Goal: Information Seeking & Learning: Learn about a topic

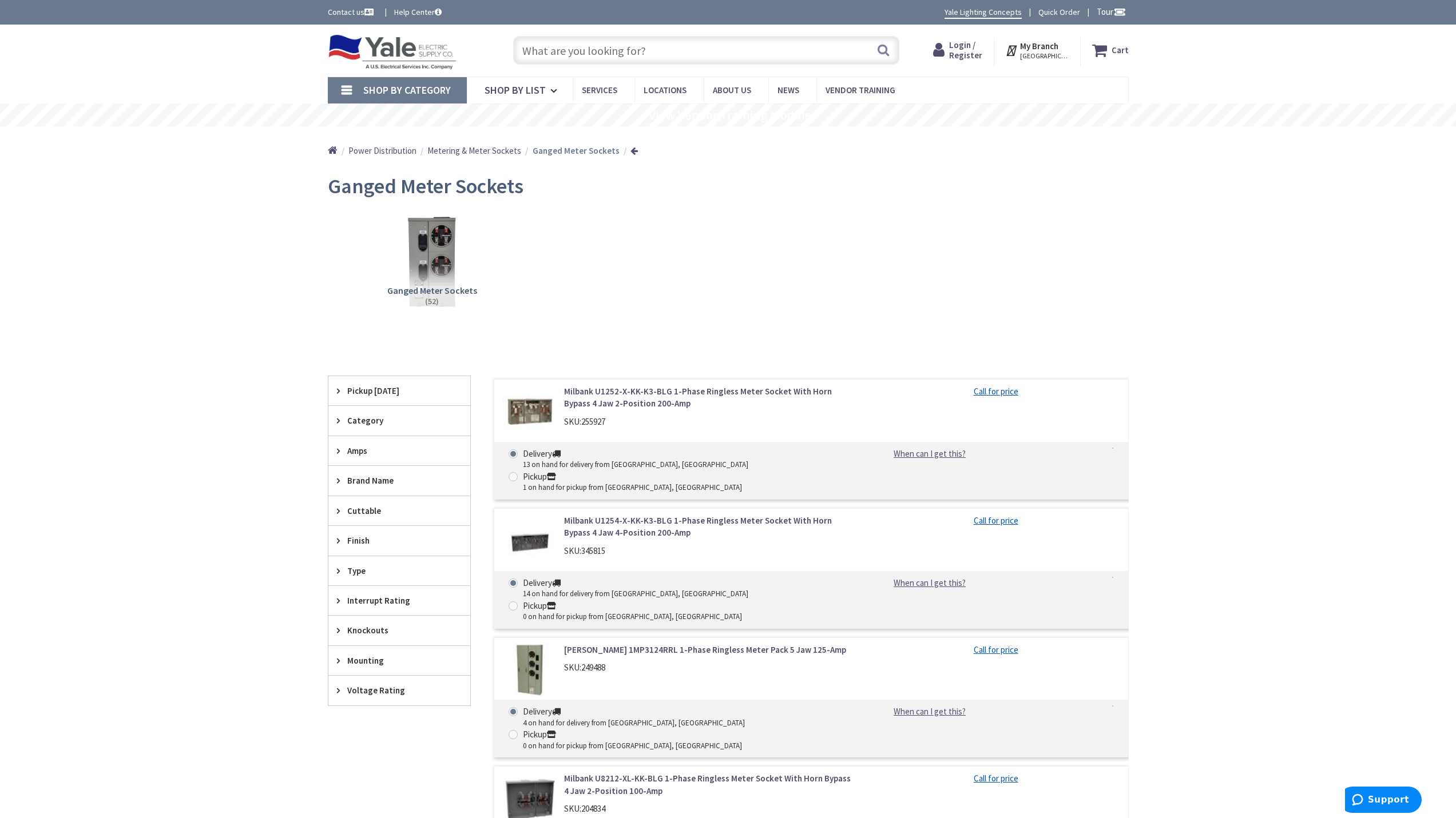
click at [440, 289] on span "Ganged Meter Sockets" at bounding box center [432, 291] width 90 height 11
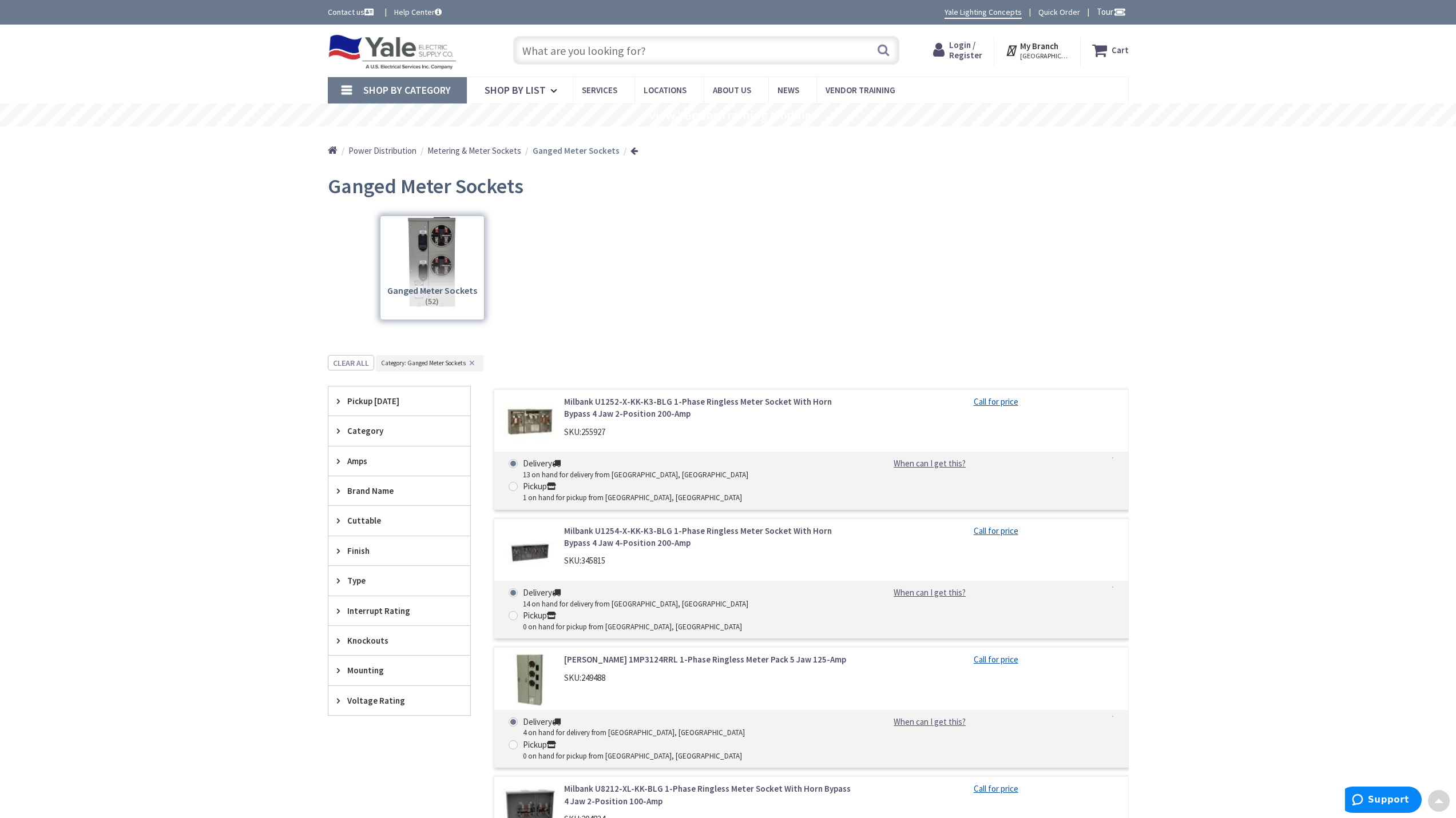
scroll to position [355, 0]
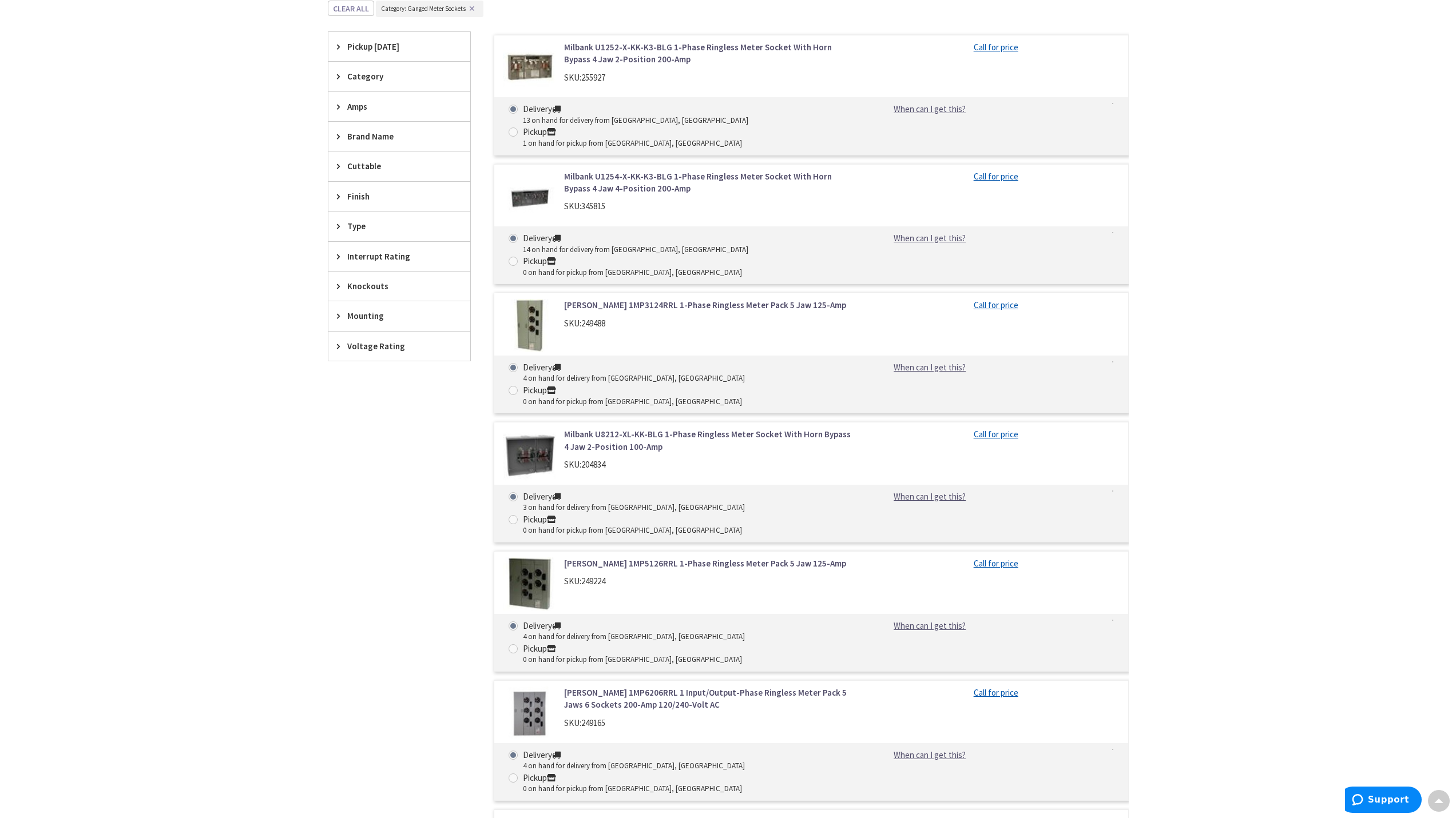
click at [346, 112] on div "Amps" at bounding box center [400, 107] width 142 height 29
click at [368, 173] on span "200 Amp" at bounding box center [400, 168] width 142 height 19
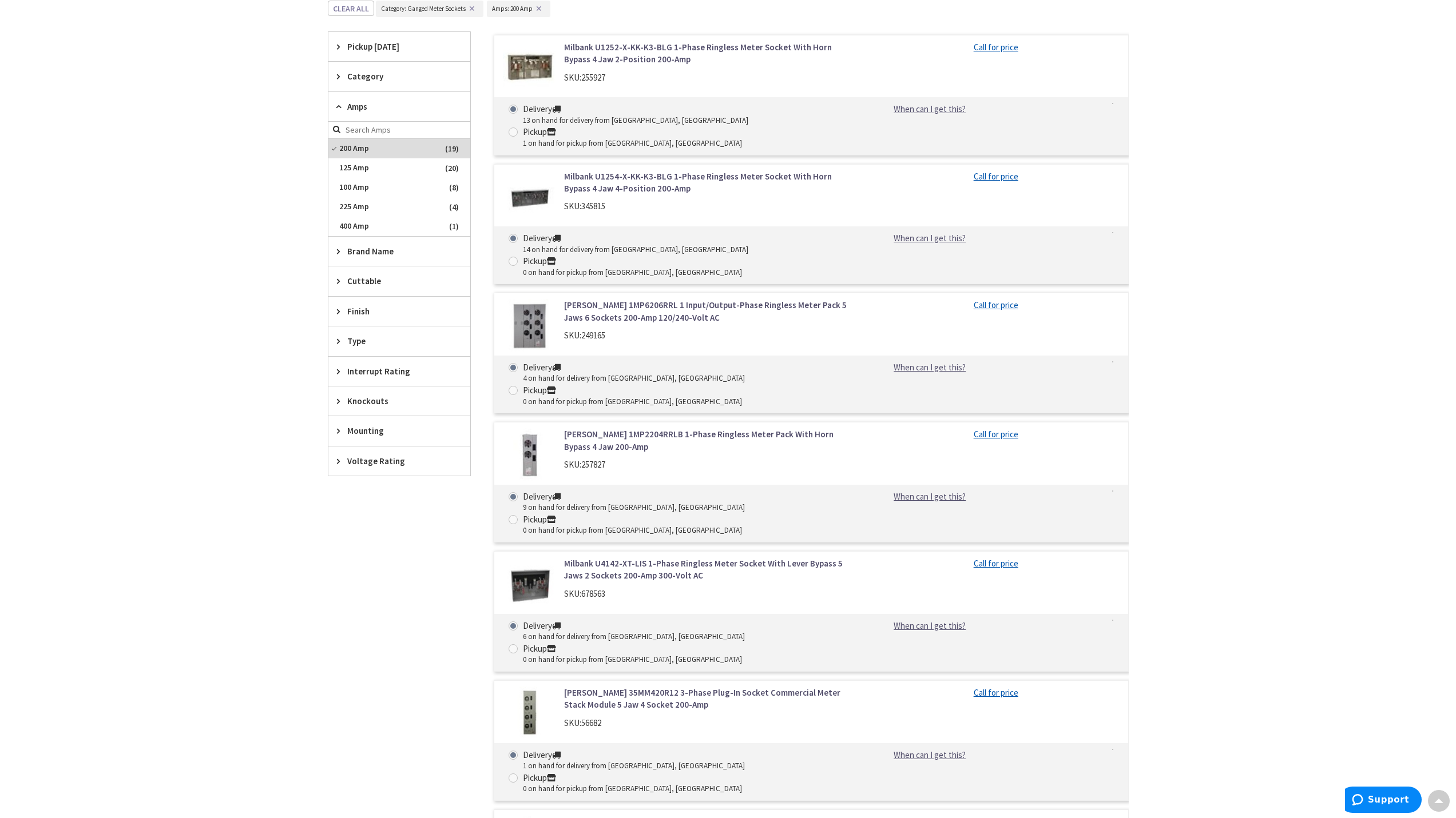
click at [343, 76] on icon at bounding box center [341, 76] width 9 height 9
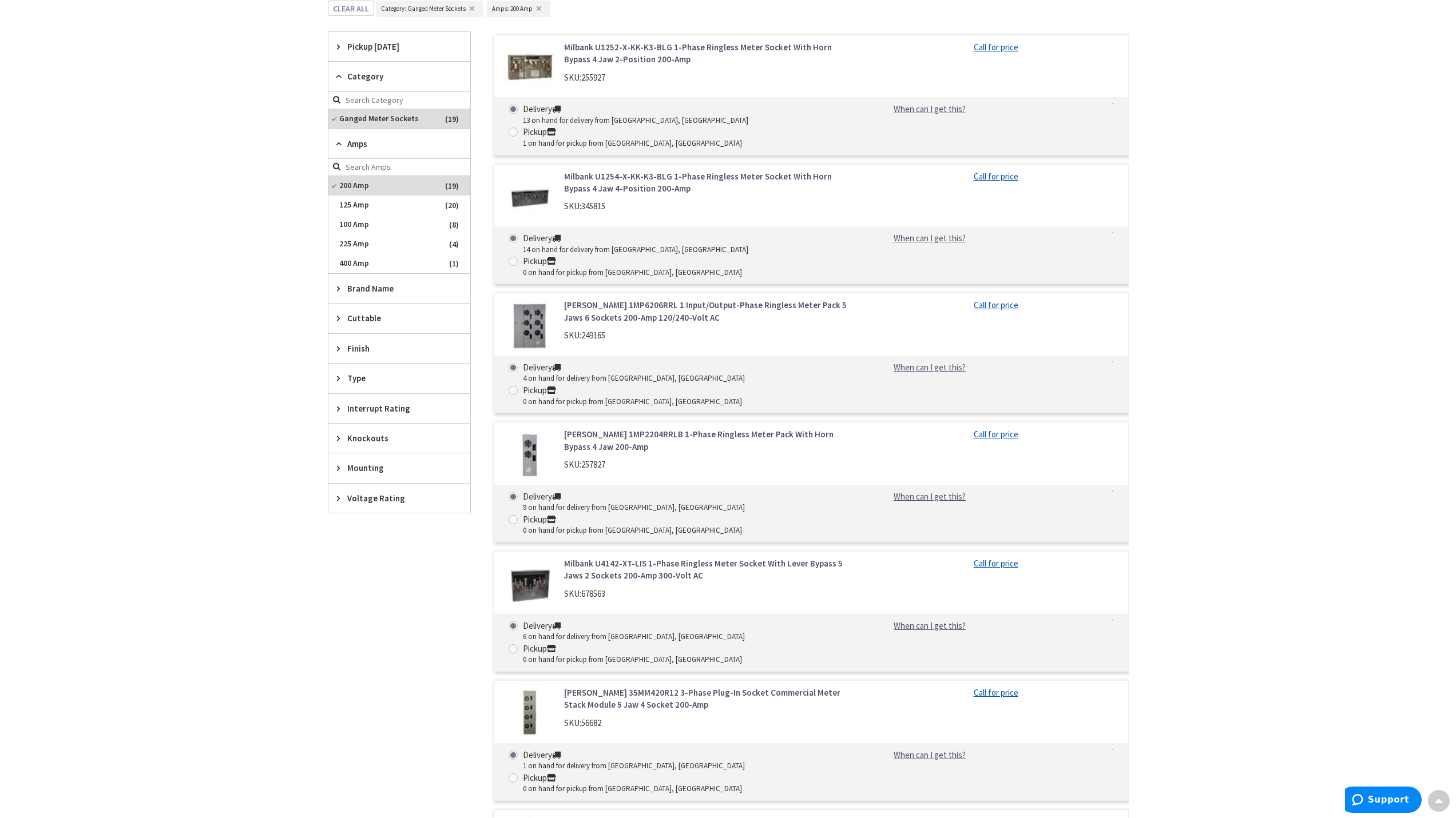
click at [343, 406] on icon at bounding box center [341, 409] width 9 height 9
click at [341, 531] on div "Mounting" at bounding box center [400, 524] width 142 height 29
click at [344, 589] on icon at bounding box center [341, 592] width 9 height 9
click at [374, 633] on span "120/240 Volt AC" at bounding box center [400, 634] width 142 height 19
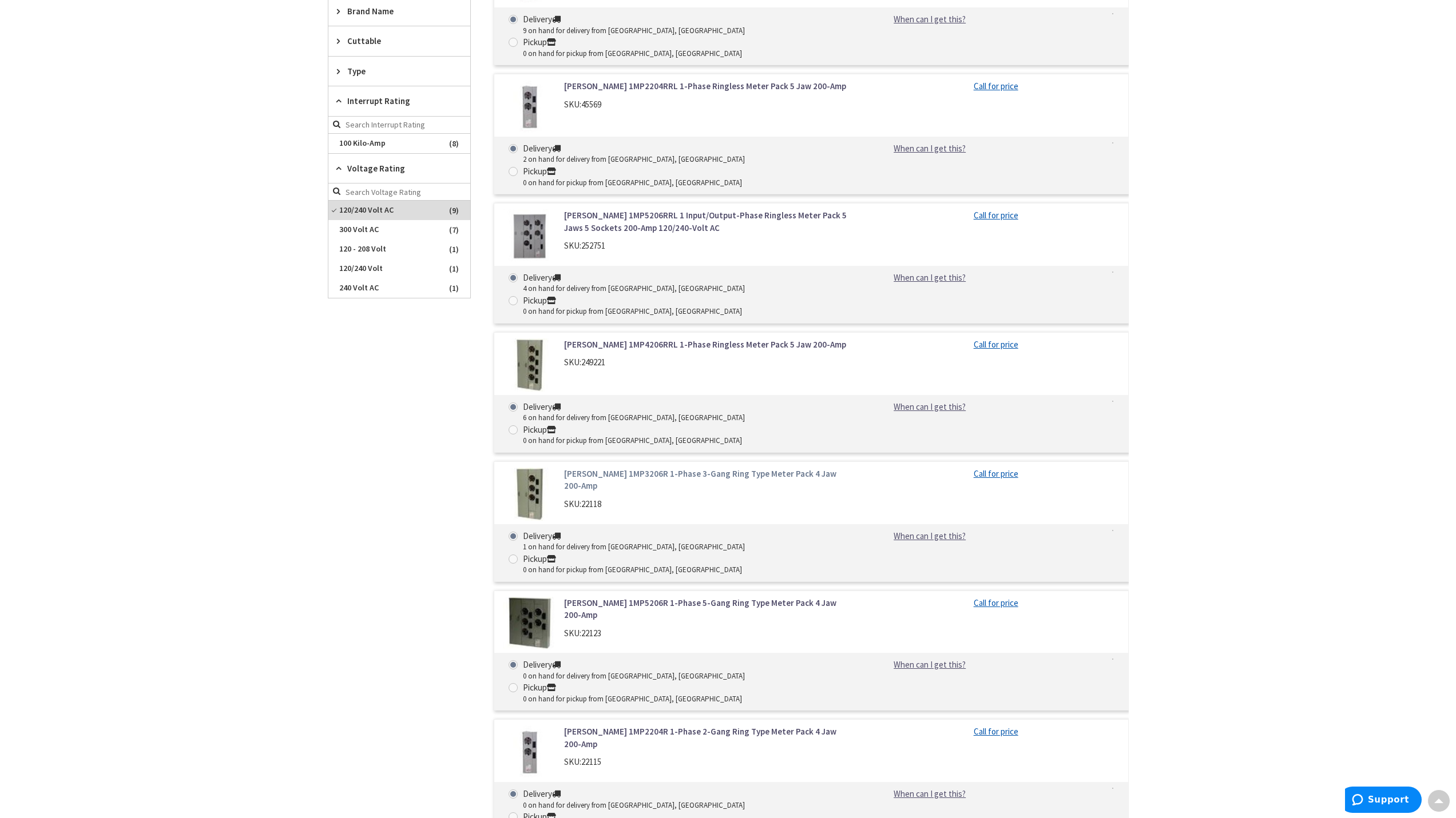
scroll to position [583, 0]
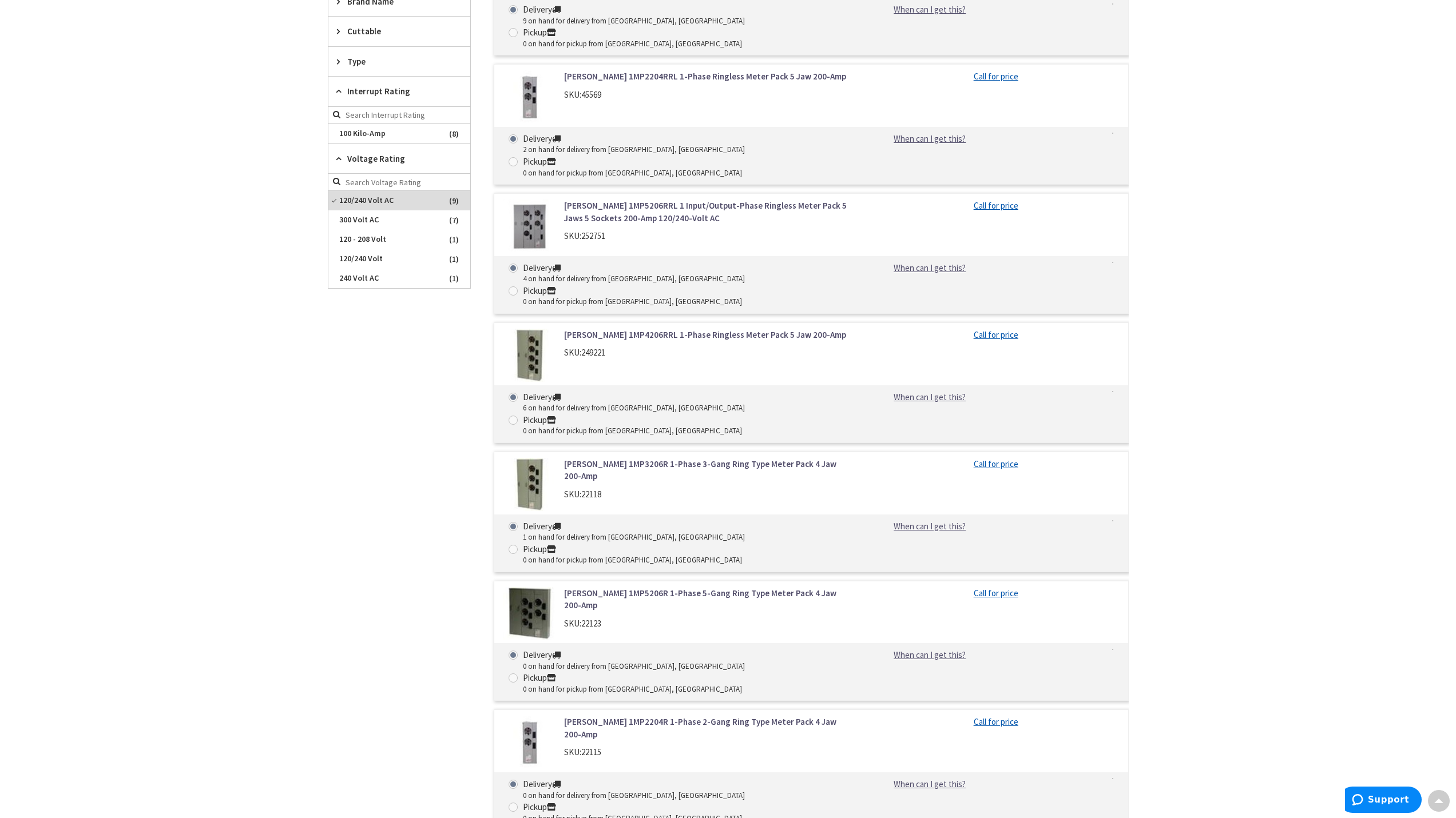
click at [658, 458] on link "Eaton 1MP3206R 1-Phase 3-Gang Ring Type Meter Pack 4 Jaw 200-Amp" at bounding box center [710, 470] width 291 height 25
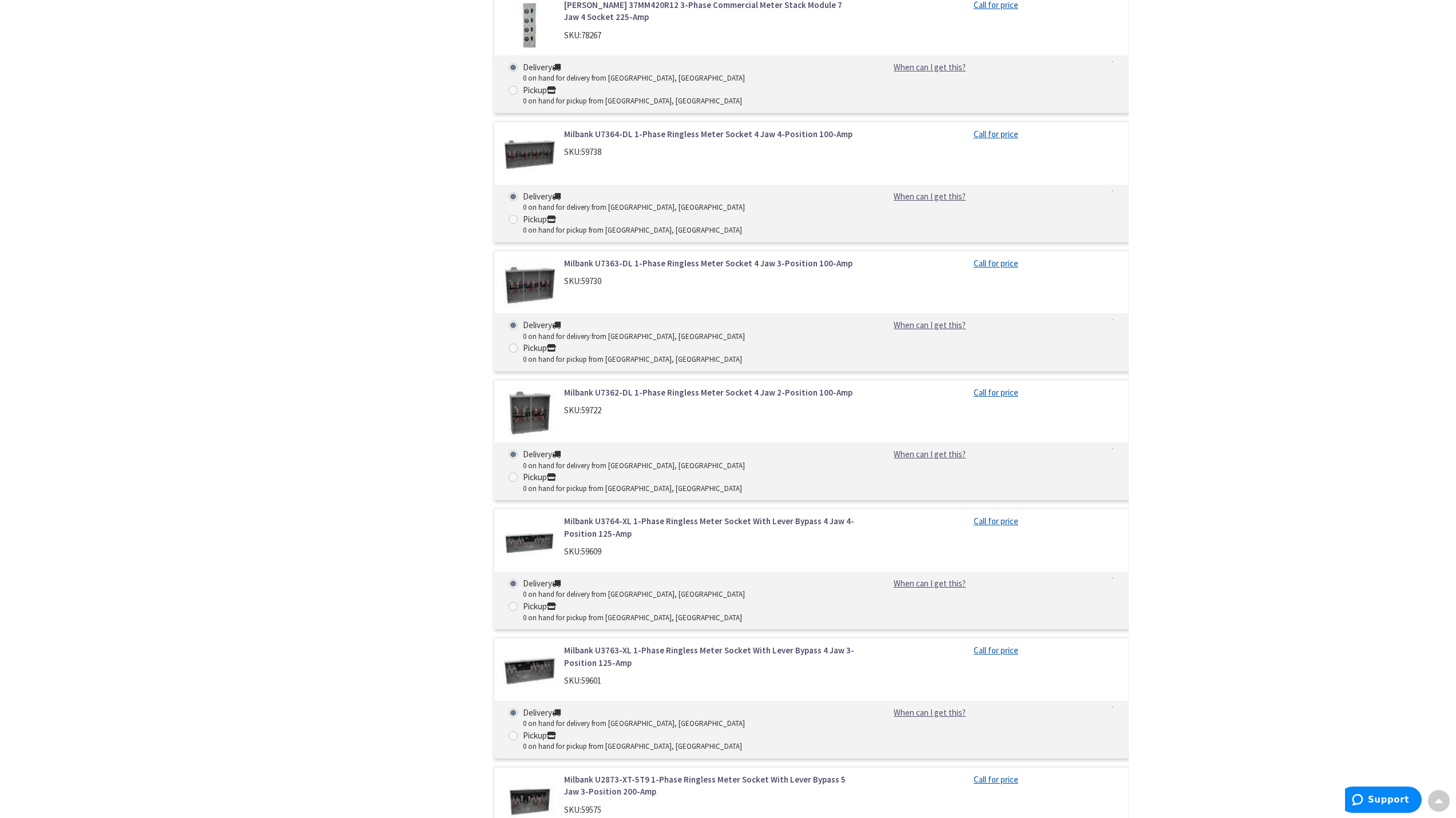
scroll to position [3528, 0]
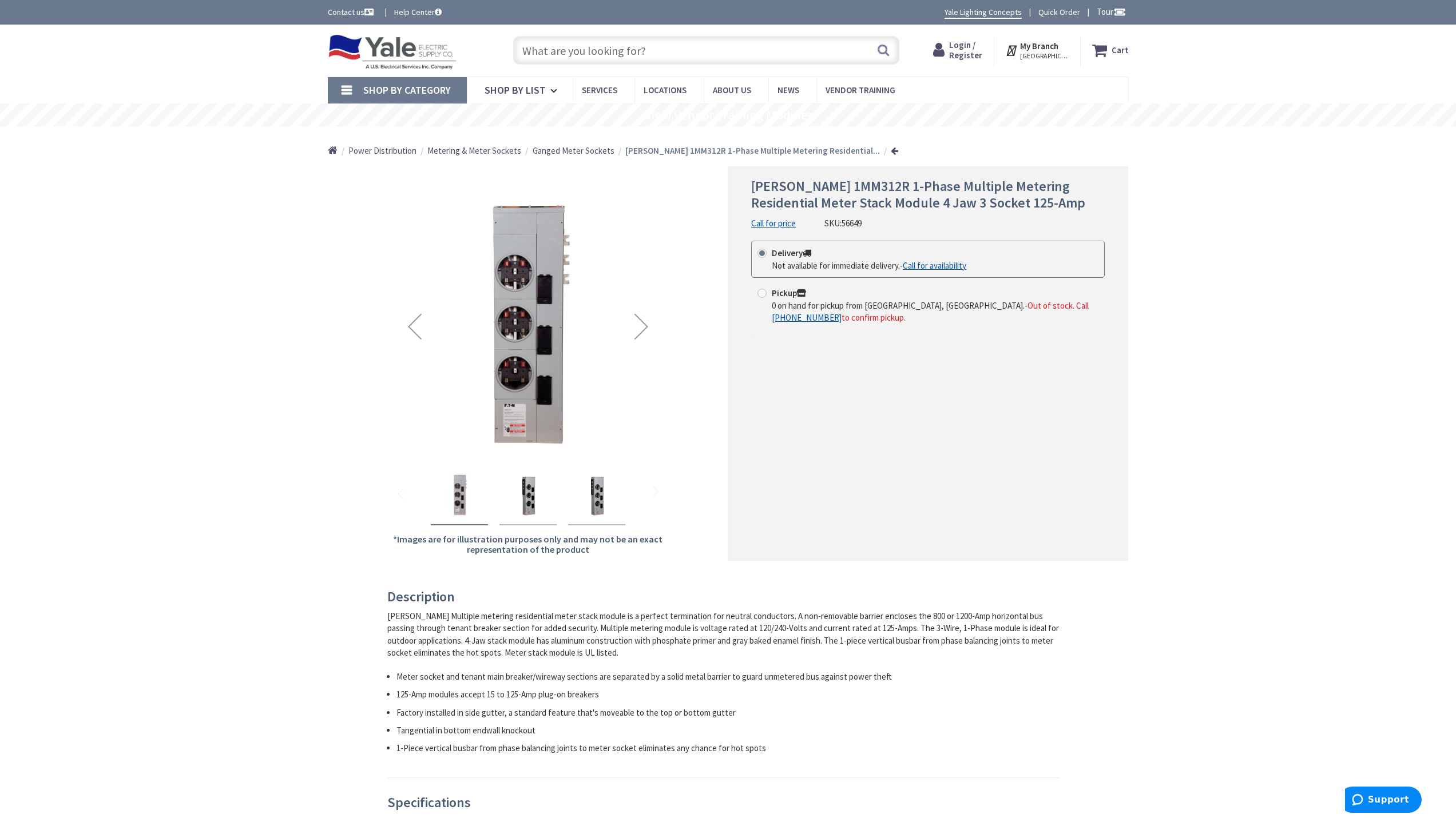
click at [520, 505] on img "Eaton 1MM312R 1-Phase Multiple Metering Residential Meter Stack Module 4 Jaw 3 …" at bounding box center [528, 495] width 46 height 45
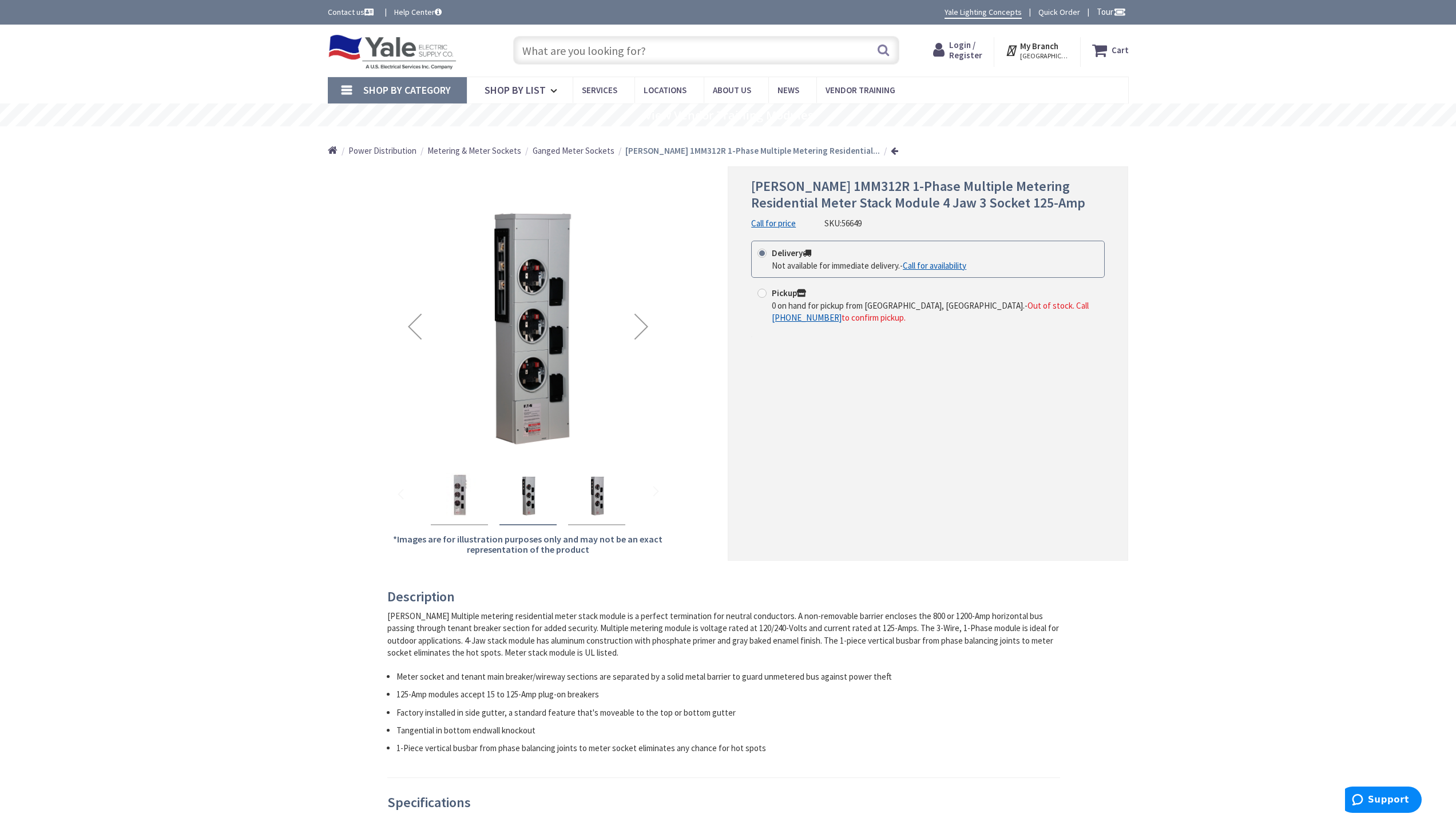
click at [603, 504] on img "Eaton 1MM312R 1-Phase Multiple Metering Residential Meter Stack Module 4 Jaw 3 …" at bounding box center [596, 495] width 46 height 45
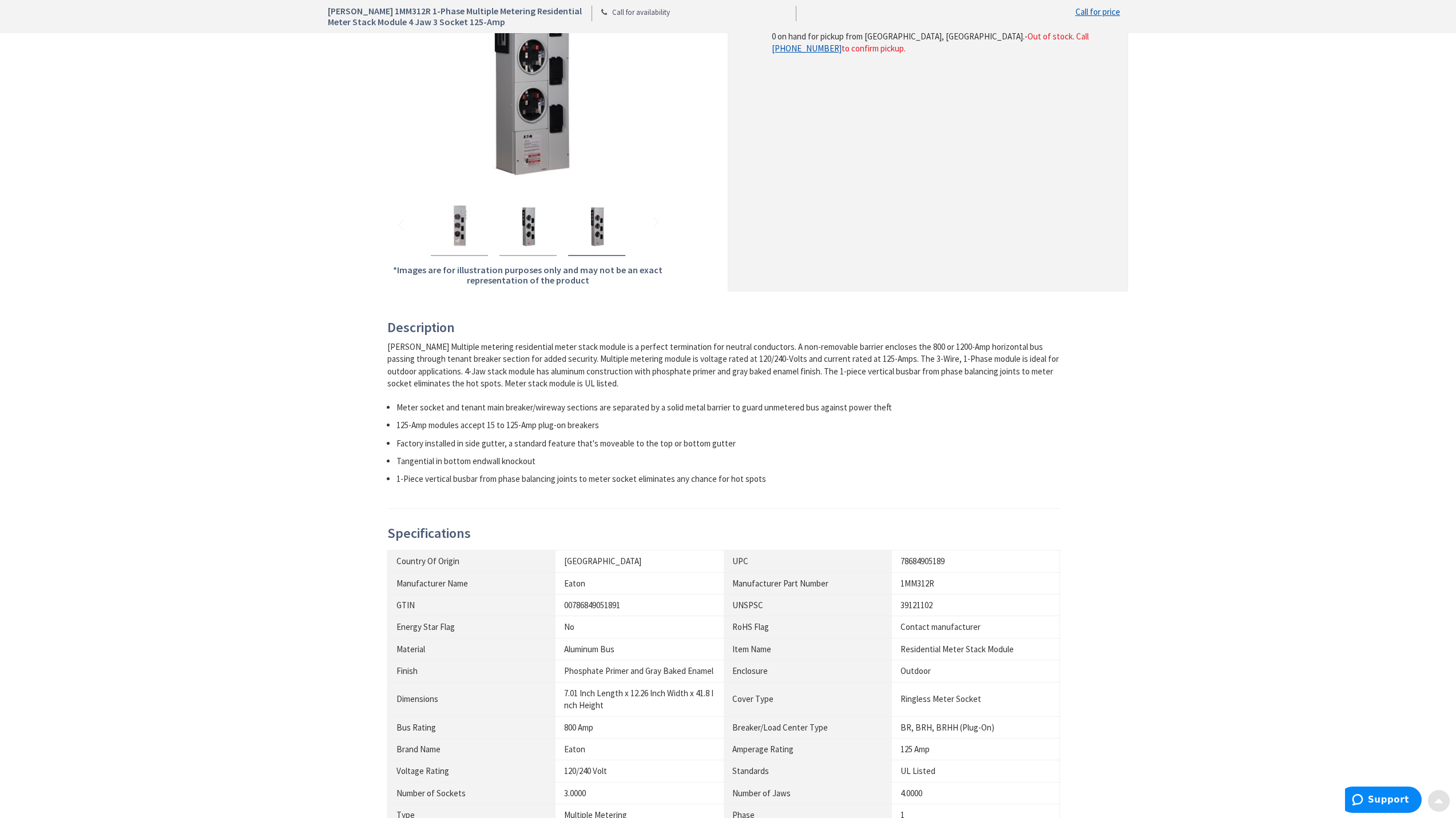
scroll to position [343, 0]
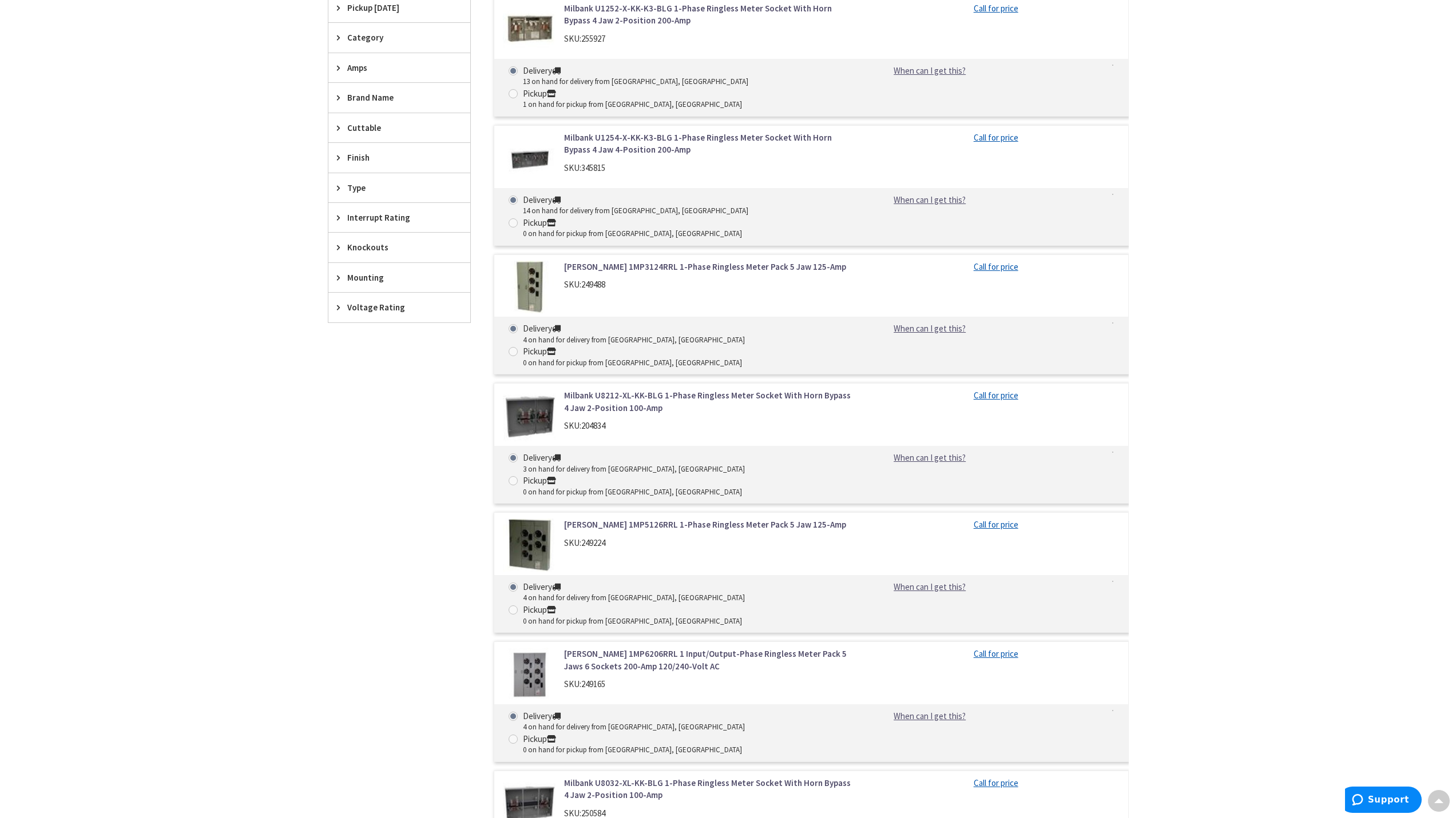
click at [344, 60] on div "Amps" at bounding box center [400, 68] width 142 height 29
click at [370, 161] on span "225 Amp" at bounding box center [400, 168] width 142 height 19
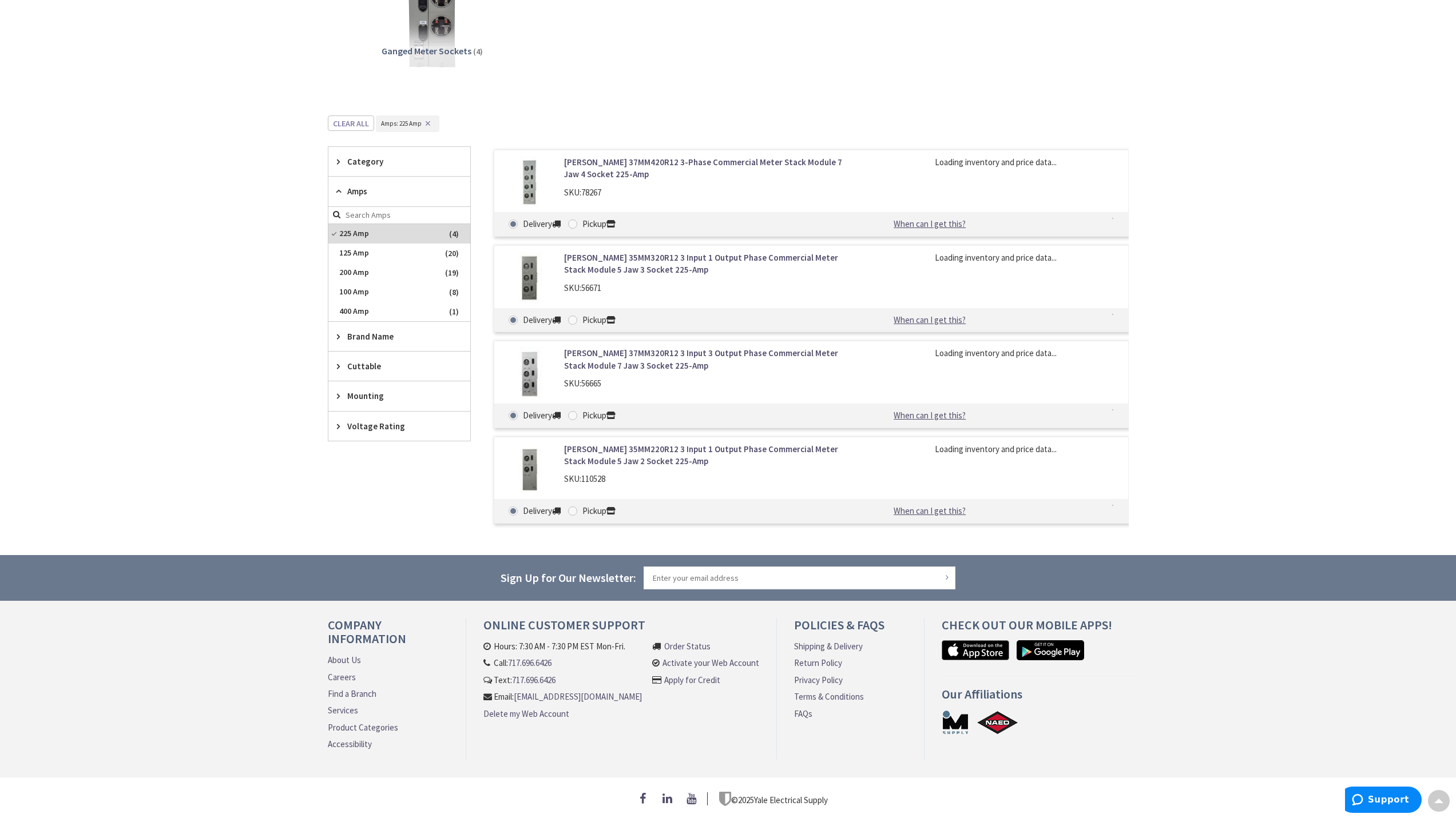
scroll to position [287, 0]
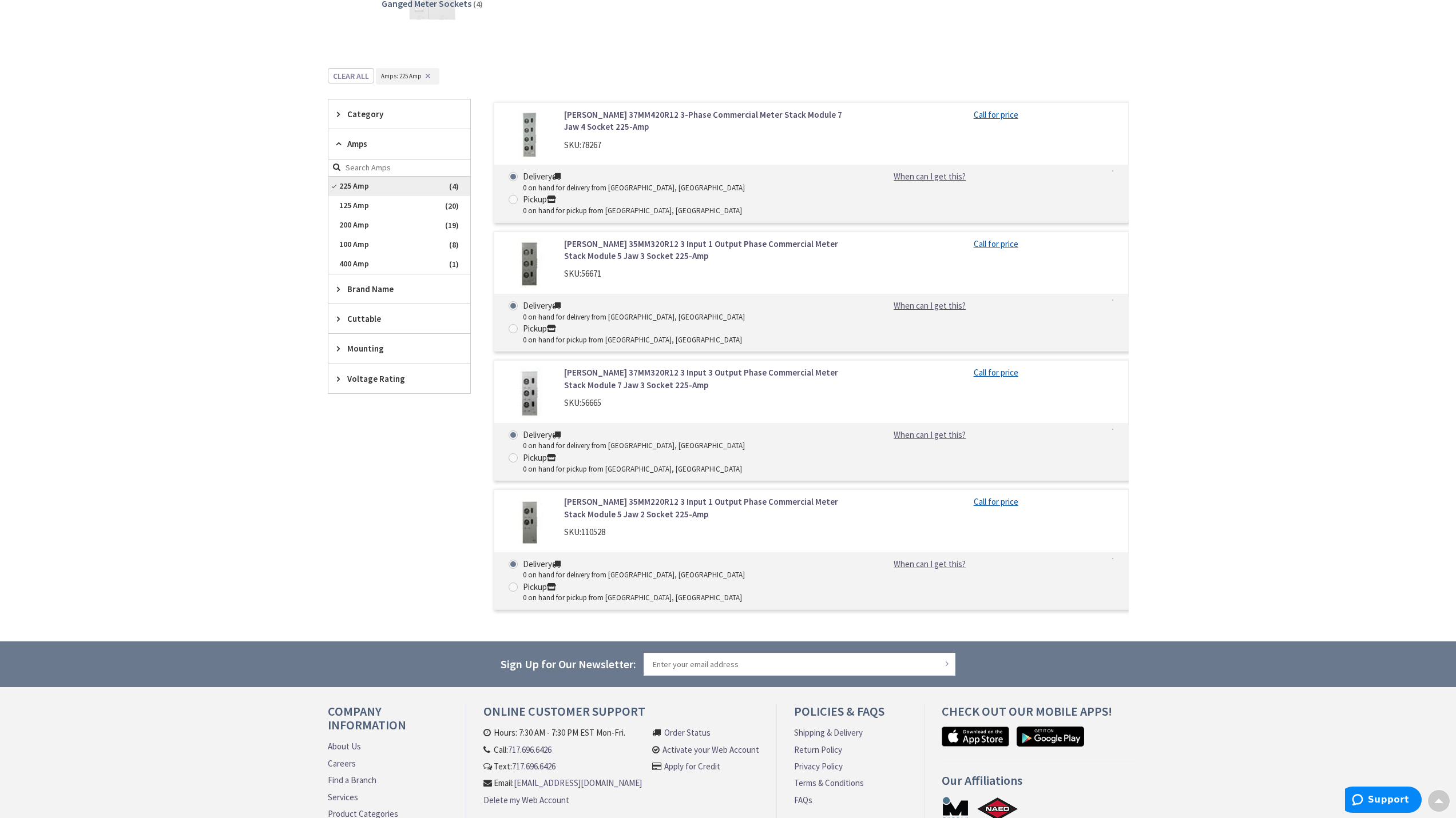
click at [389, 191] on span "225 Amp" at bounding box center [400, 186] width 142 height 19
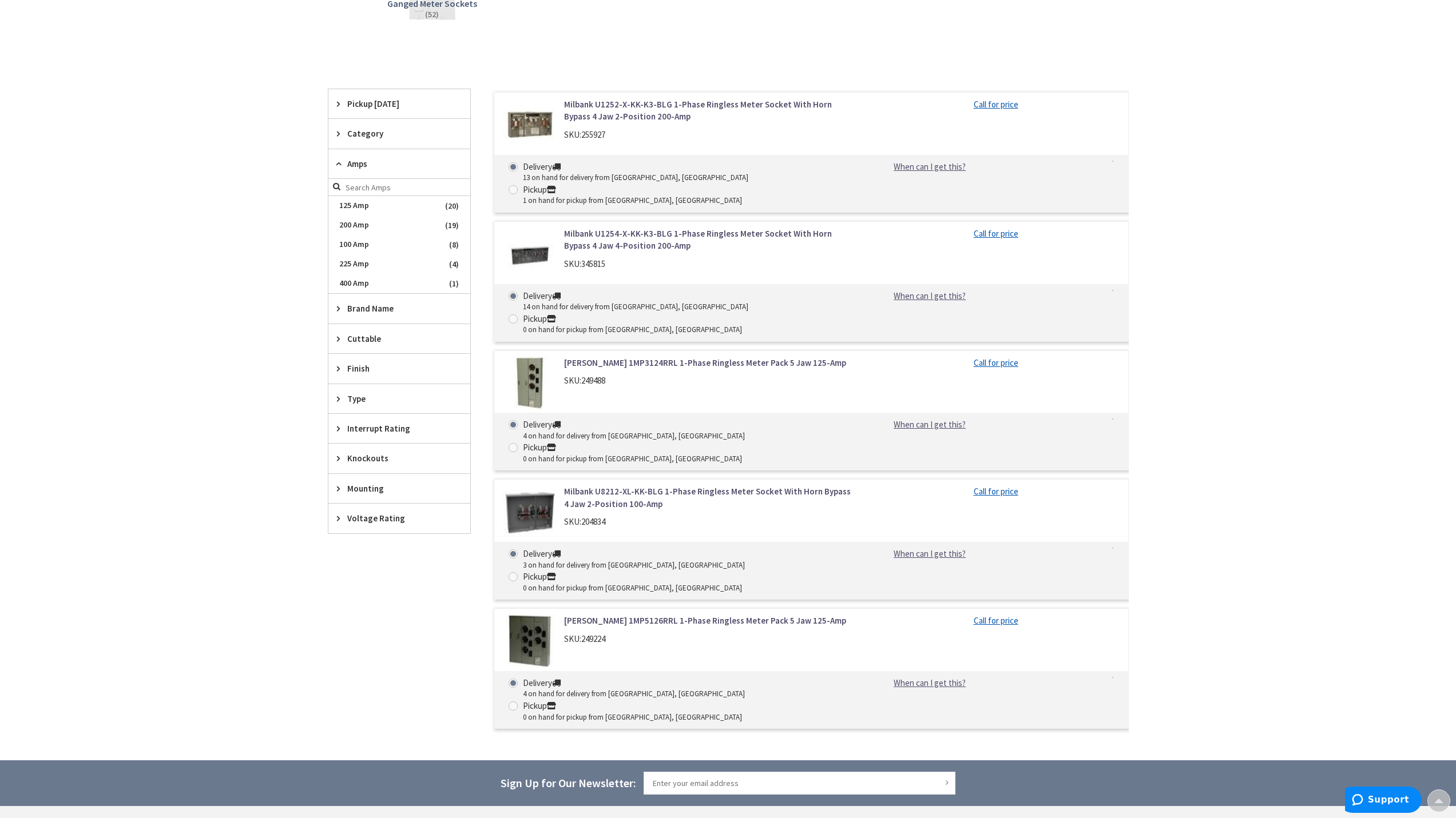
scroll to position [383, 0]
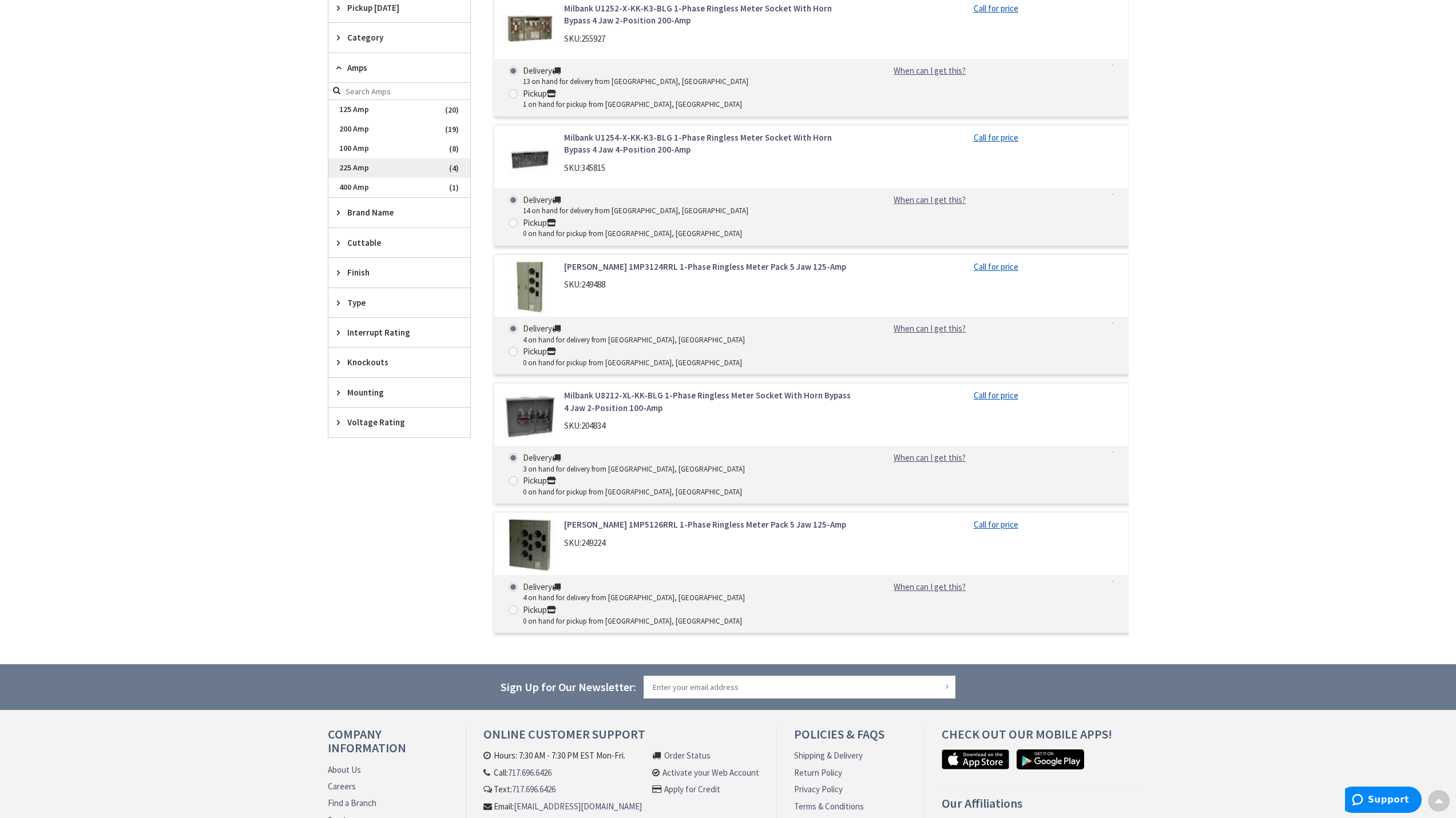
click at [379, 168] on span "225 Amp" at bounding box center [400, 168] width 142 height 19
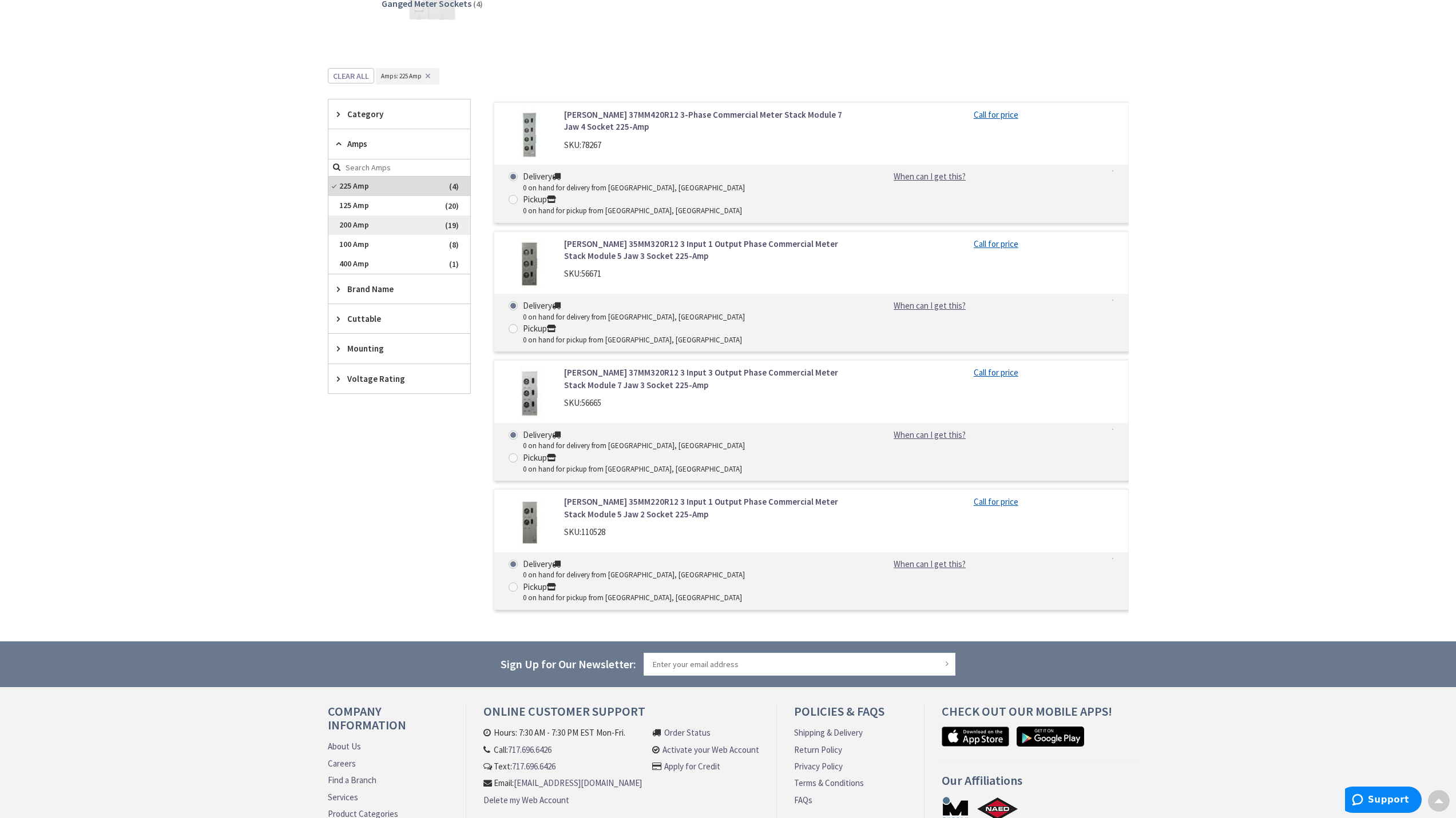
click at [373, 224] on span "200 Amp" at bounding box center [400, 225] width 142 height 19
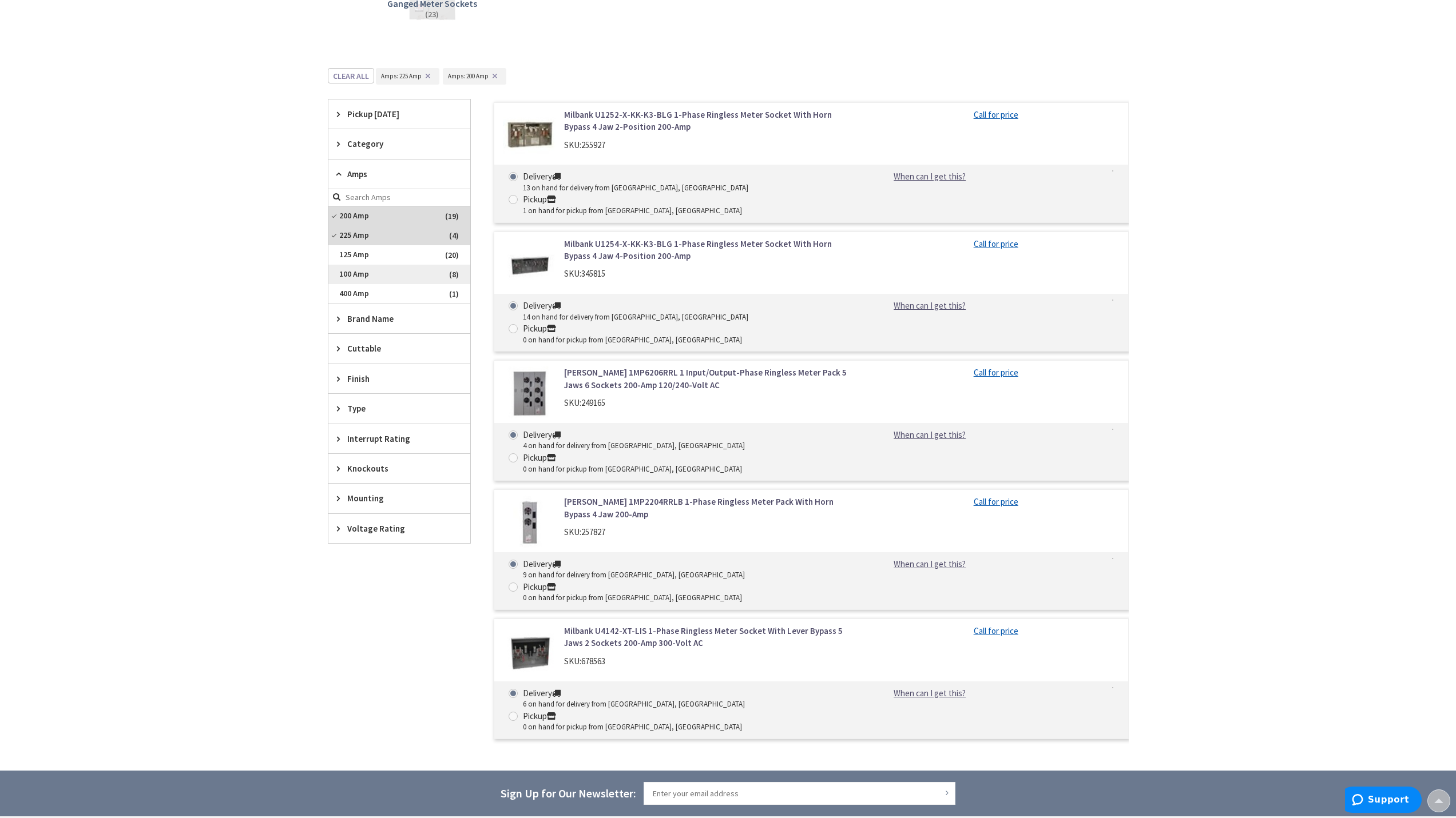
scroll to position [394, 0]
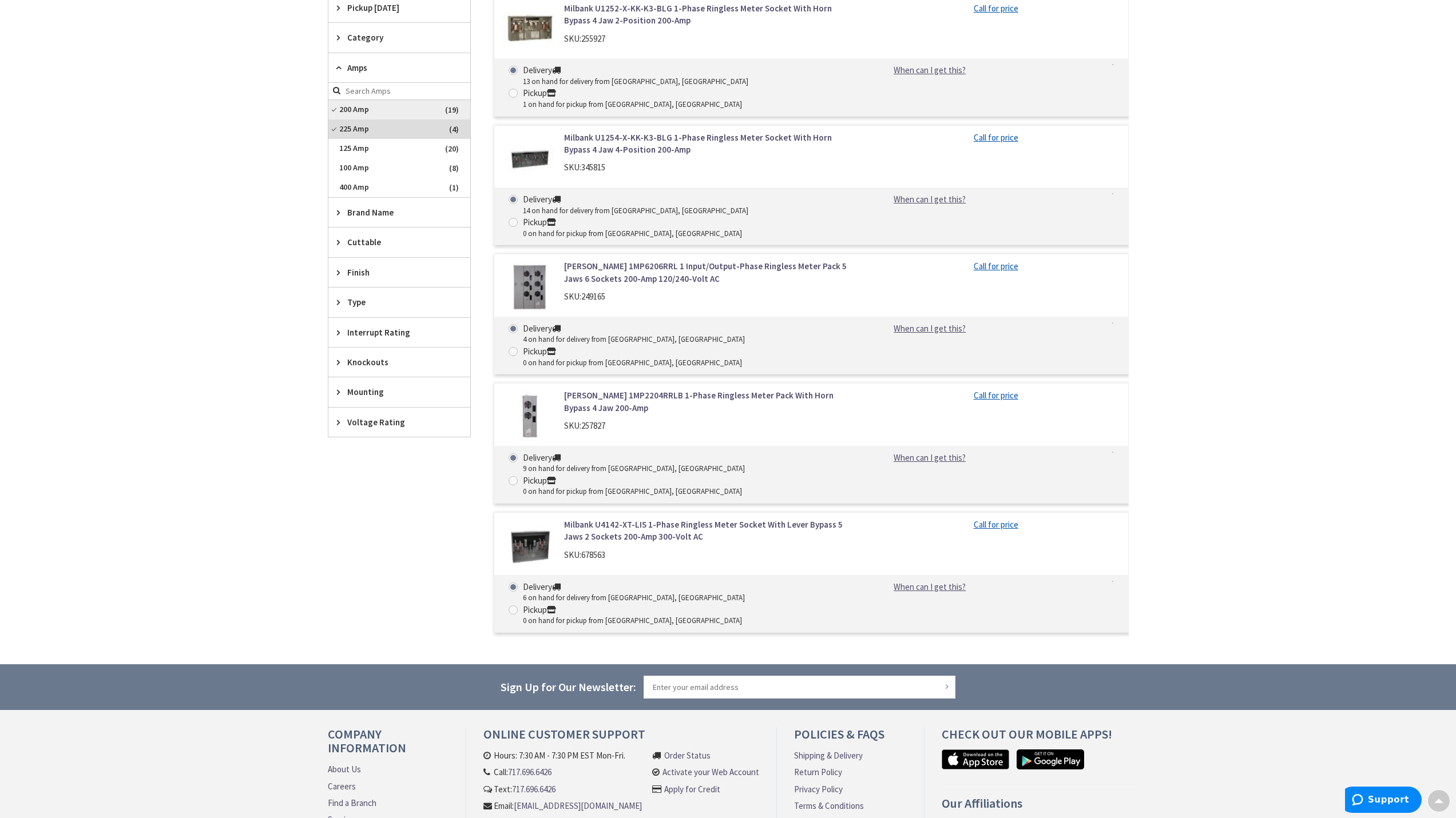
click at [353, 107] on span "200 Amp" at bounding box center [400, 109] width 142 height 19
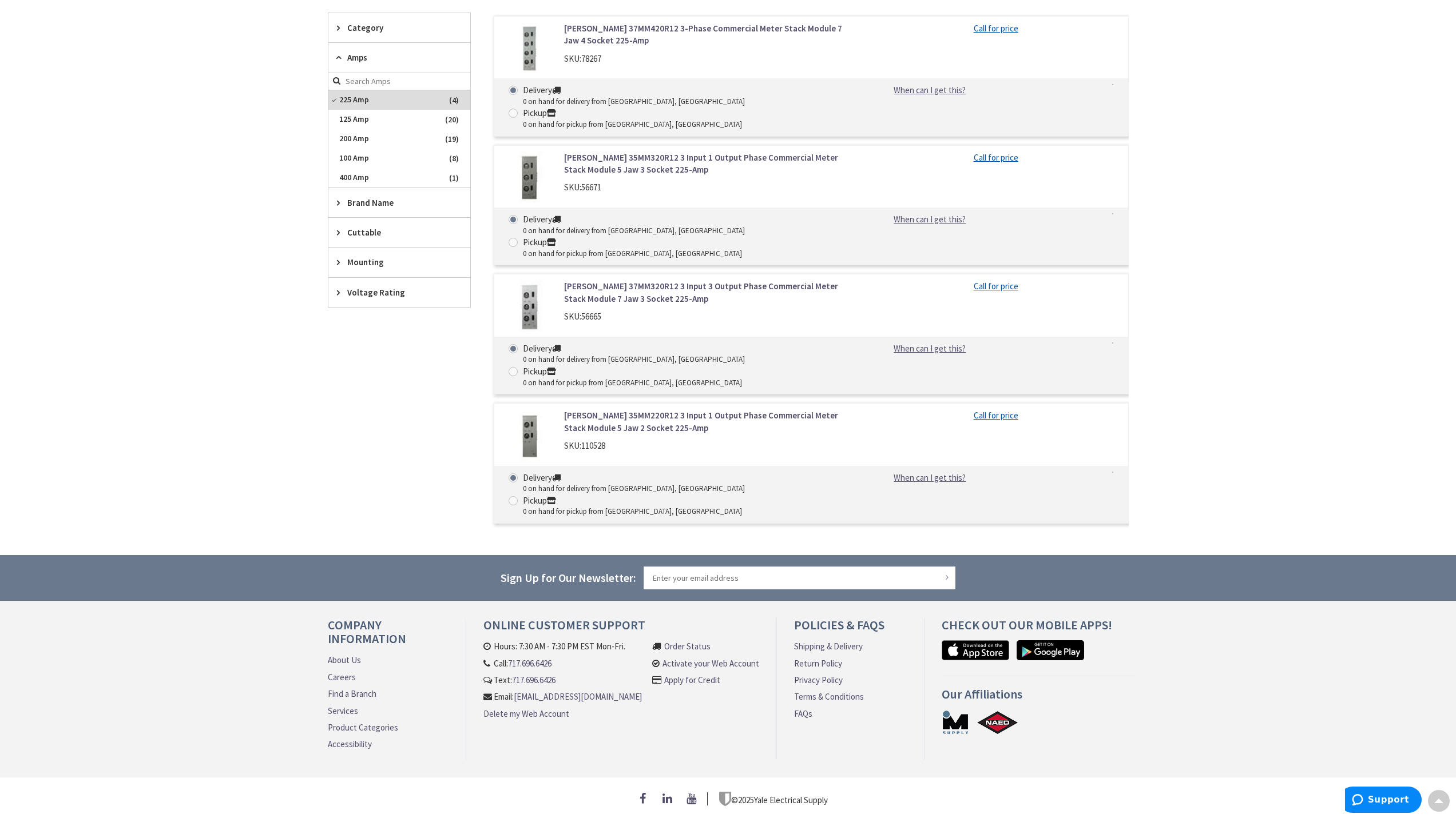
scroll to position [287, 0]
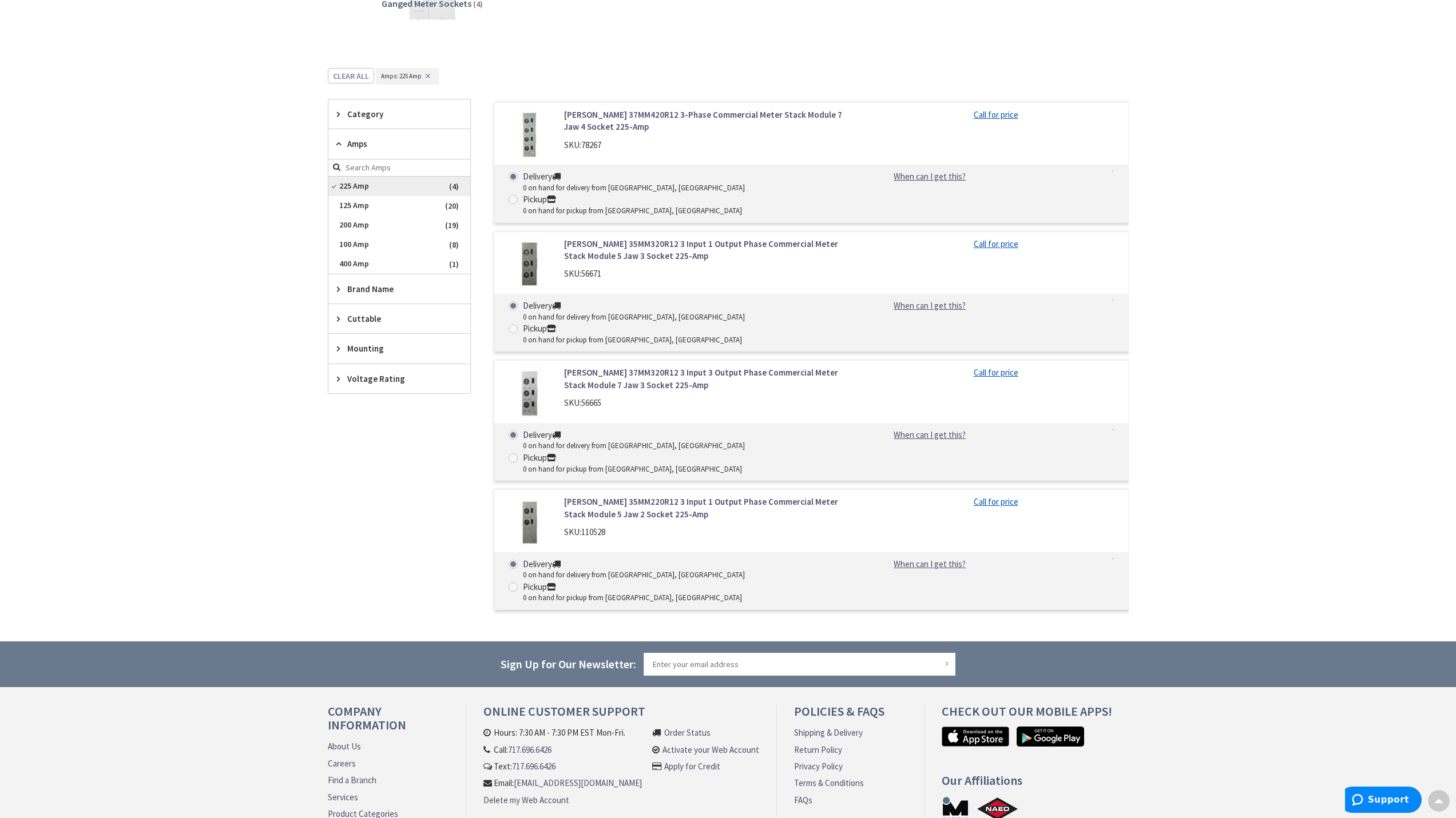
click at [358, 188] on span "225 Amp" at bounding box center [400, 186] width 142 height 19
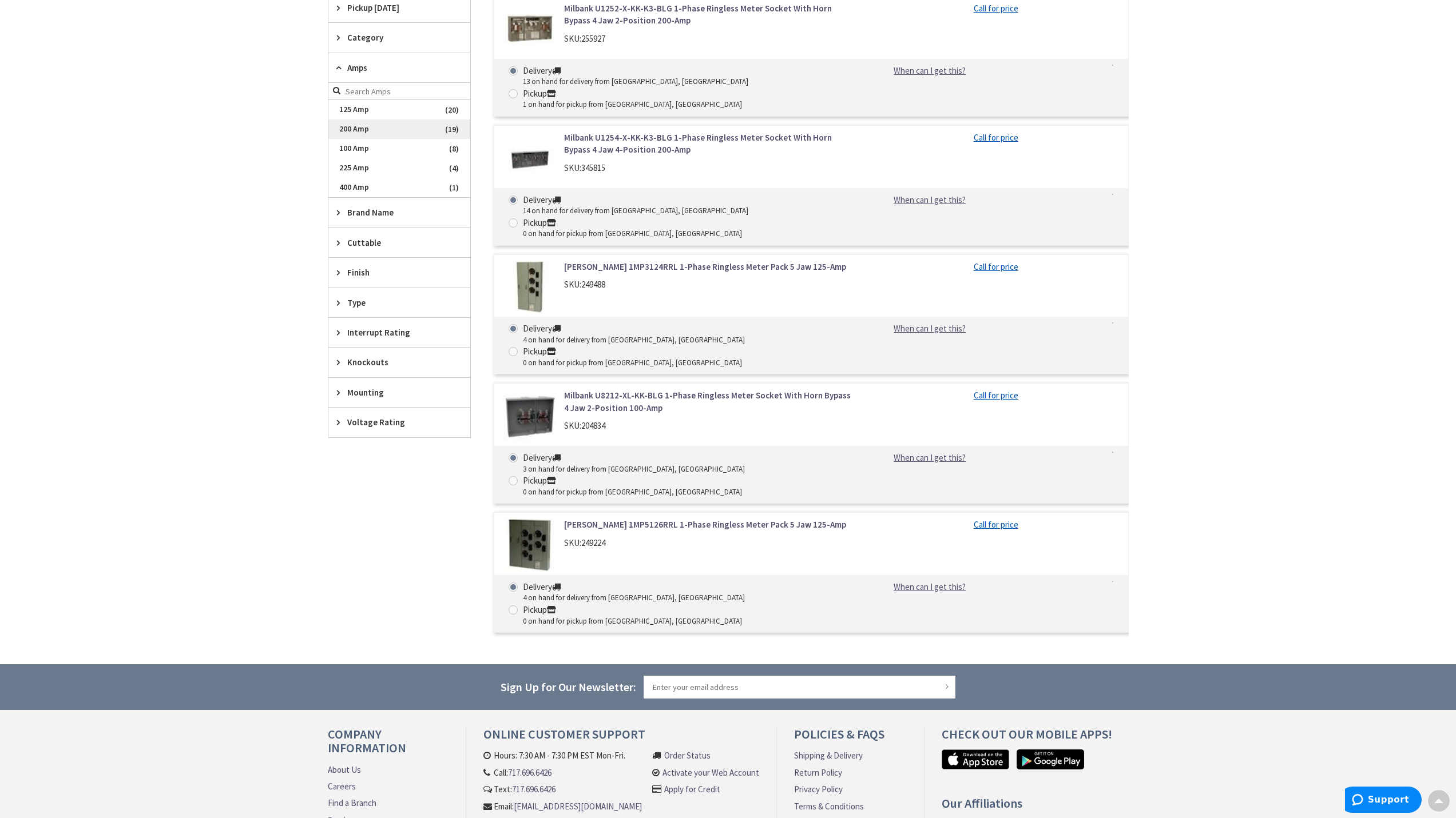
click at [365, 130] on span "200 Amp" at bounding box center [400, 129] width 142 height 19
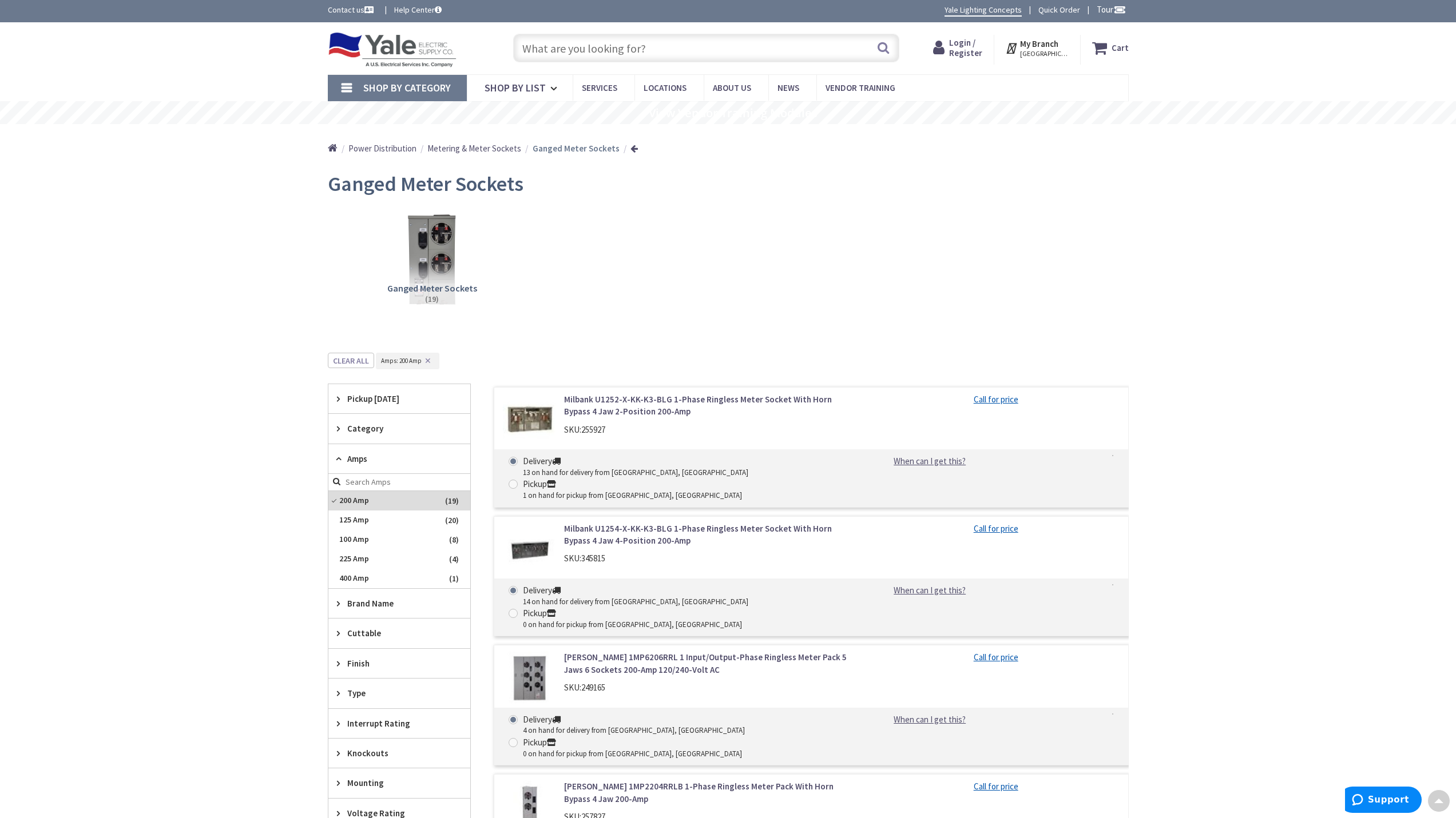
scroll to position [0, 0]
